Goal: Find specific page/section: Find specific page/section

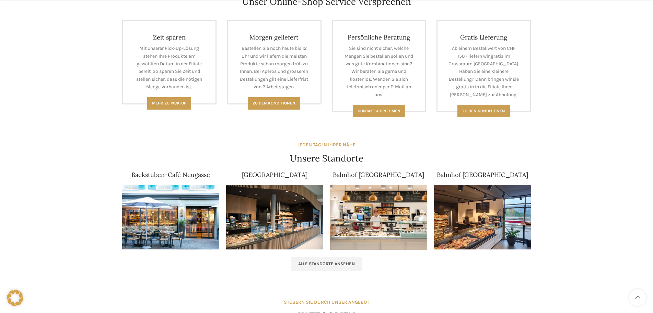
scroll to position [377, 0]
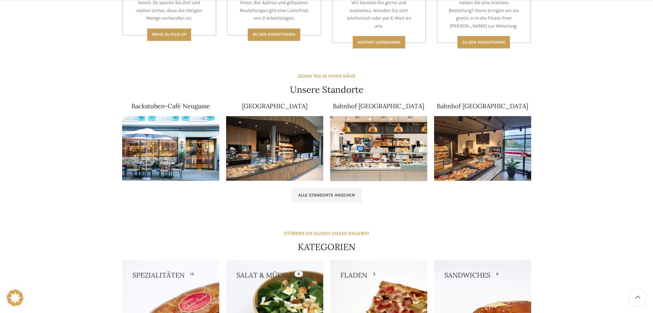
click at [301, 155] on img at bounding box center [274, 148] width 97 height 65
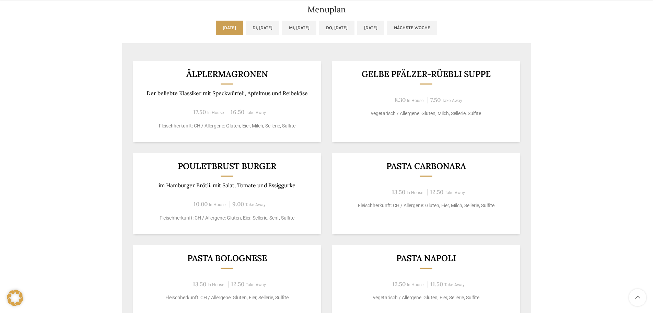
scroll to position [377, 0]
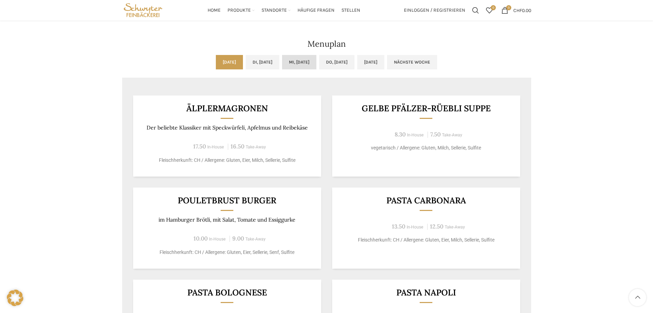
click at [297, 59] on link "Mi, 17.09.2025" at bounding box center [299, 62] width 34 height 14
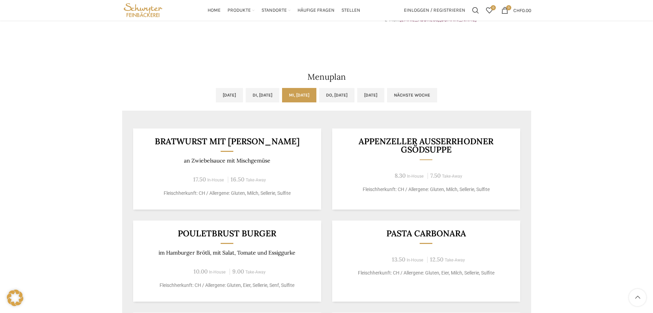
scroll to position [276, 0]
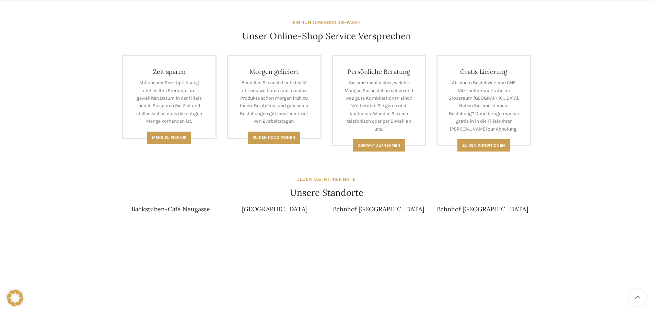
scroll to position [309, 0]
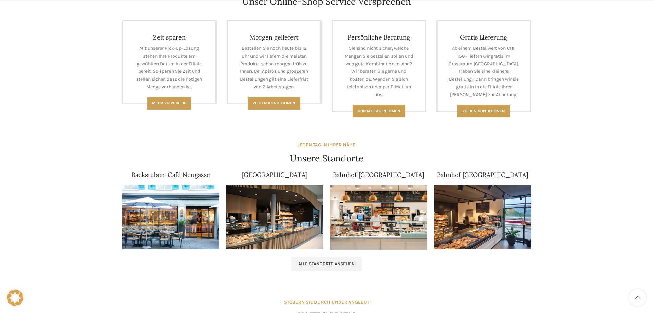
click at [276, 205] on img at bounding box center [274, 217] width 97 height 65
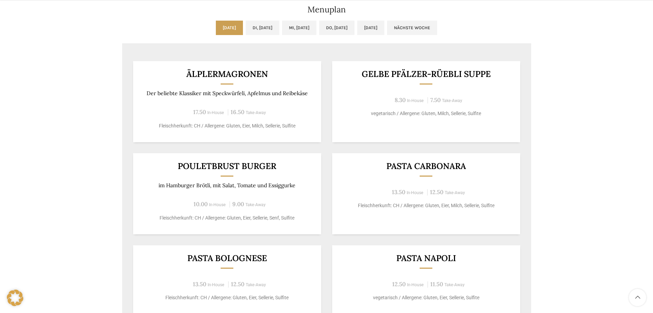
scroll to position [377, 0]
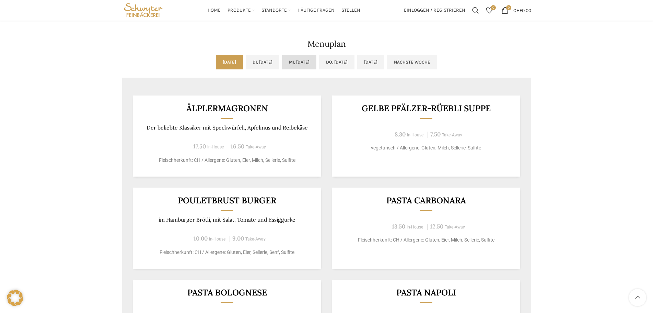
click at [310, 62] on link "Mi, [DATE]" at bounding box center [299, 62] width 34 height 14
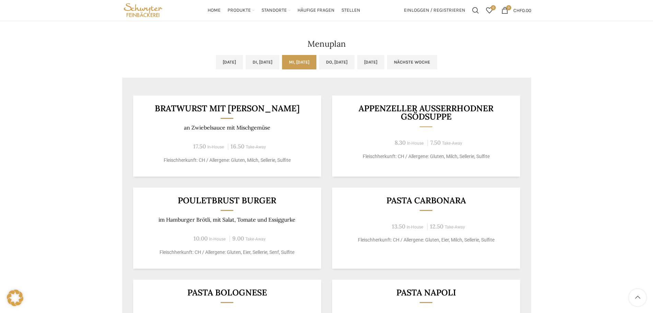
scroll to position [446, 0]
